Goal: Information Seeking & Learning: Learn about a topic

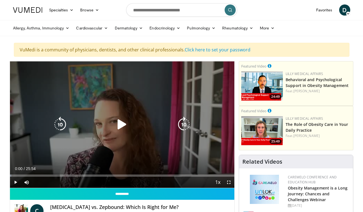
click at [120, 124] on icon "Video Player" at bounding box center [122, 125] width 16 height 16
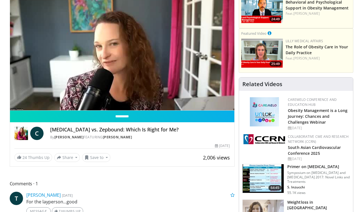
scroll to position [62, 0]
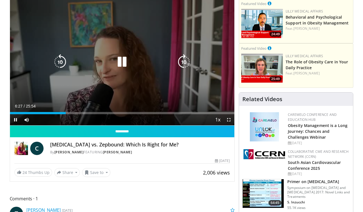
click at [126, 61] on icon "Video Player" at bounding box center [122, 62] width 16 height 16
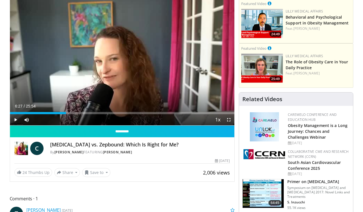
click at [121, 63] on div "10 seconds Tap to unmute" at bounding box center [122, 62] width 225 height 126
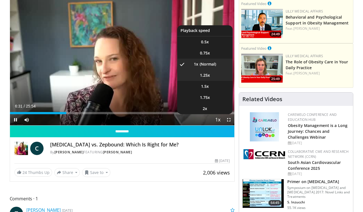
click at [211, 76] on li "1.25x" at bounding box center [205, 75] width 56 height 11
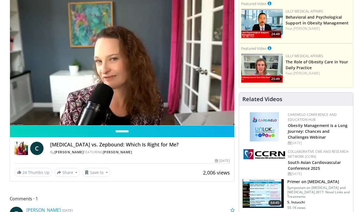
click at [220, 121] on div "10 seconds Tap to unmute" at bounding box center [122, 62] width 225 height 126
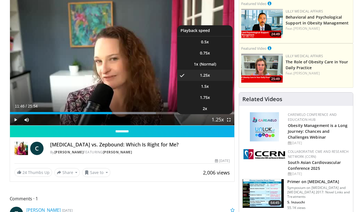
click at [220, 120] on span "Video Player" at bounding box center [218, 119] width 8 height 11
click at [217, 88] on li "1.5x" at bounding box center [205, 86] width 56 height 11
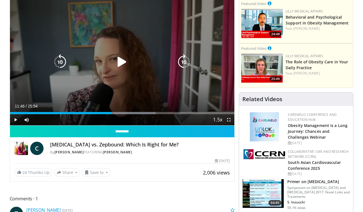
click at [124, 63] on icon "Video Player" at bounding box center [122, 62] width 16 height 16
click at [125, 64] on icon "Video Player" at bounding box center [122, 62] width 16 height 16
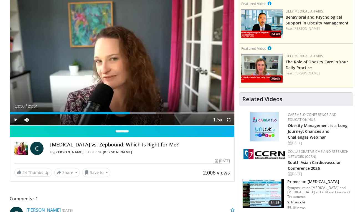
click at [17, 119] on span "Video Player" at bounding box center [15, 119] width 11 height 11
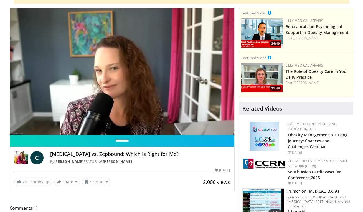
scroll to position [5, 0]
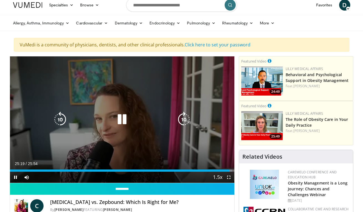
click at [125, 120] on icon "Video Player" at bounding box center [122, 120] width 16 height 16
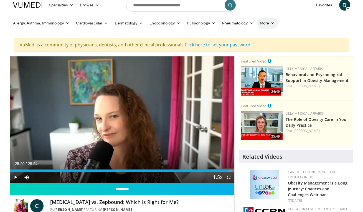
click at [274, 22] on icon at bounding box center [273, 23] width 4 height 4
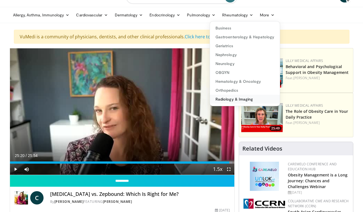
scroll to position [0, 0]
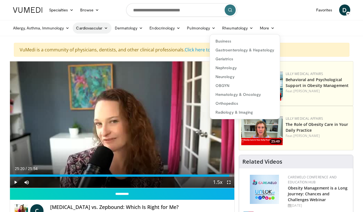
click at [103, 27] on link "Cardiovascular" at bounding box center [92, 27] width 39 height 11
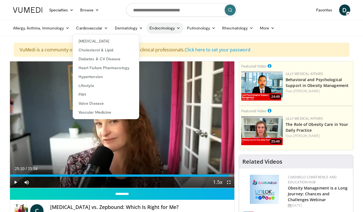
click at [180, 30] on icon at bounding box center [179, 28] width 4 height 4
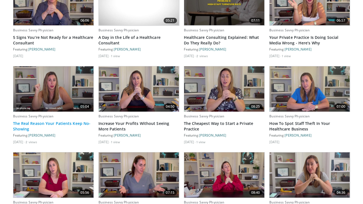
scroll to position [441, 0]
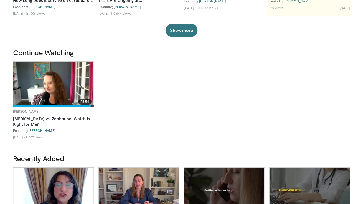
scroll to position [0, 0]
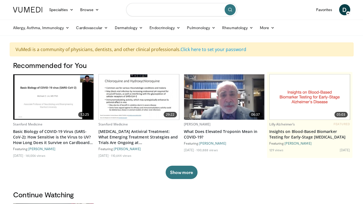
click at [148, 11] on input "Search topics, interventions" at bounding box center [181, 9] width 111 height 13
paste input "**********"
type input "**********"
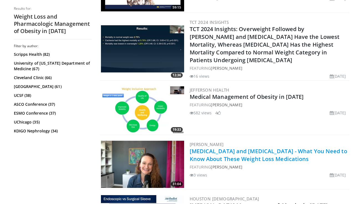
scroll to position [975, 0]
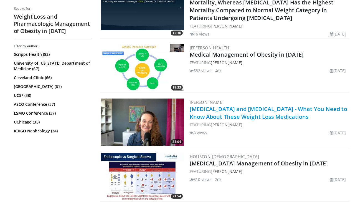
click at [240, 110] on link "[MEDICAL_DATA] and [MEDICAL_DATA] - What You Need to Know About These Weight Lo…" at bounding box center [269, 112] width 158 height 15
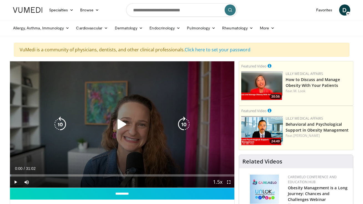
click at [123, 124] on icon "Video Player" at bounding box center [122, 125] width 16 height 16
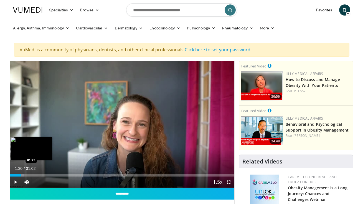
drag, startPoint x: 12, startPoint y: 175, endPoint x: 21, endPoint y: 175, distance: 8.6
click at [21, 175] on div "Progress Bar" at bounding box center [21, 175] width 1 height 2
drag, startPoint x: 21, startPoint y: 175, endPoint x: 16, endPoint y: 175, distance: 5.0
click at [16, 175] on div "Loaded : 0.00% 00:54 00:55" at bounding box center [122, 175] width 225 height 2
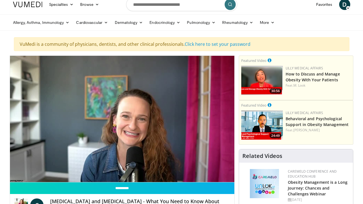
scroll to position [13, 0]
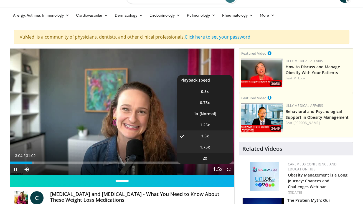
click at [223, 149] on li "1.75x" at bounding box center [205, 147] width 56 height 11
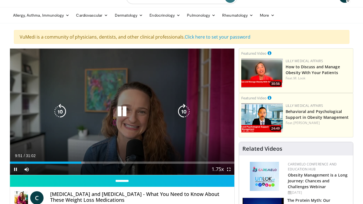
click at [126, 110] on icon "Video Player" at bounding box center [122, 112] width 16 height 16
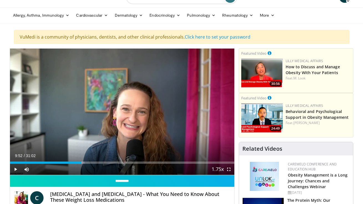
click at [16, 170] on span "Video Player" at bounding box center [15, 169] width 11 height 11
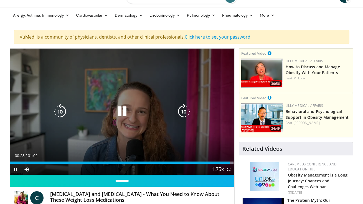
click at [121, 114] on icon "Video Player" at bounding box center [122, 112] width 16 height 16
